Goal: Entertainment & Leisure: Consume media (video, audio)

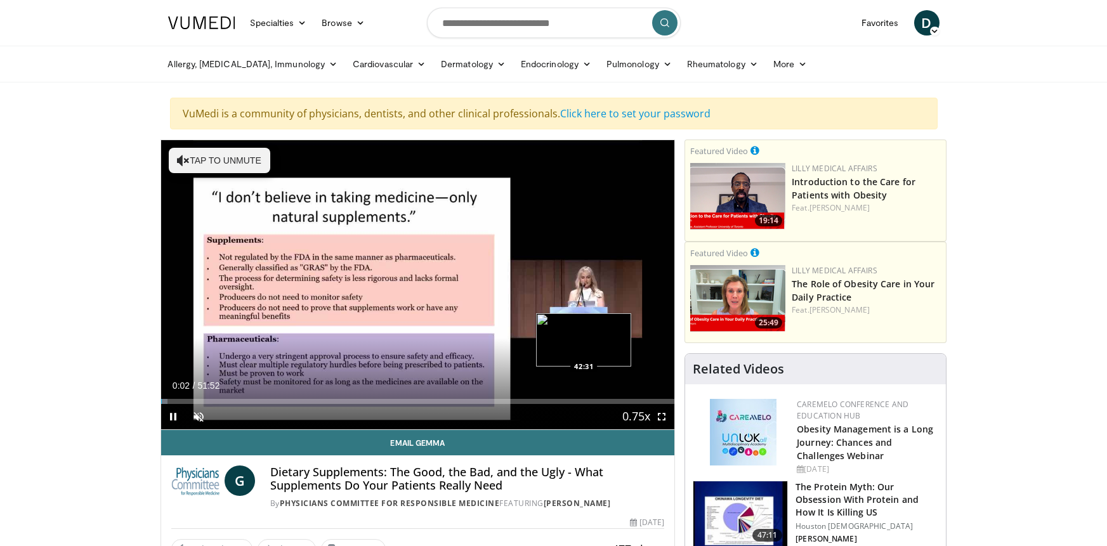
click at [586, 400] on div "Loaded : 1.28% 00:02 42:31" at bounding box center [418, 401] width 514 height 5
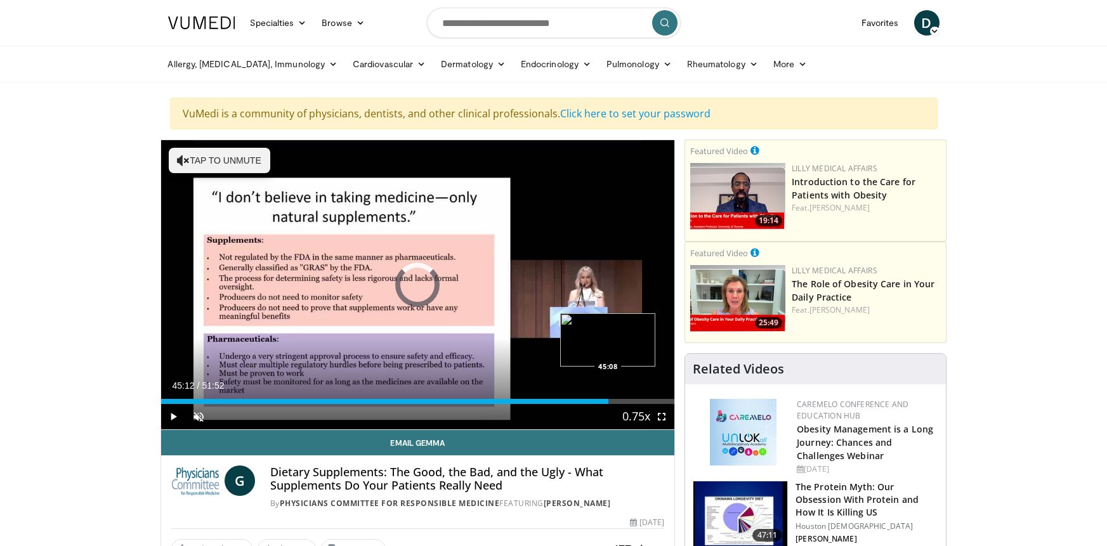
click at [608, 401] on div "Loaded : 85.11% 45:12 45:08" at bounding box center [418, 401] width 514 height 5
click at [628, 399] on div "Loaded : 89.57% 47:11 47:11" at bounding box center [418, 401] width 514 height 5
click at [653, 401] on div "Loaded : 93.08% 47:15 49:41" at bounding box center [418, 401] width 514 height 5
click at [656, 402] on div "Progress Bar" at bounding box center [658, 401] width 11 height 5
click at [664, 402] on div "Progress Bar" at bounding box center [663, 401] width 8 height 5
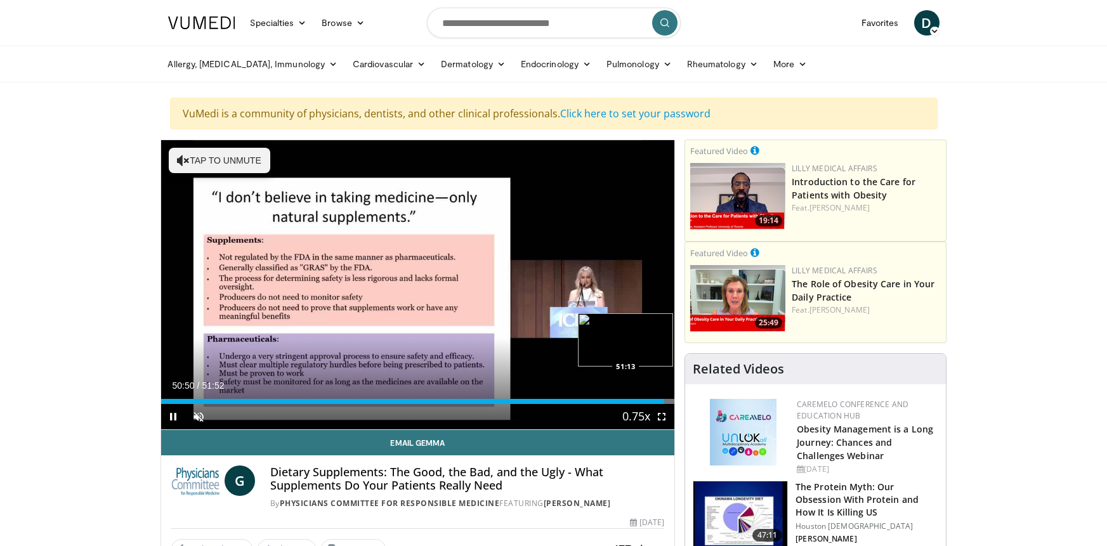
click at [668, 402] on div "Progress Bar" at bounding box center [667, 401] width 15 height 5
